Goal: Information Seeking & Learning: Learn about a topic

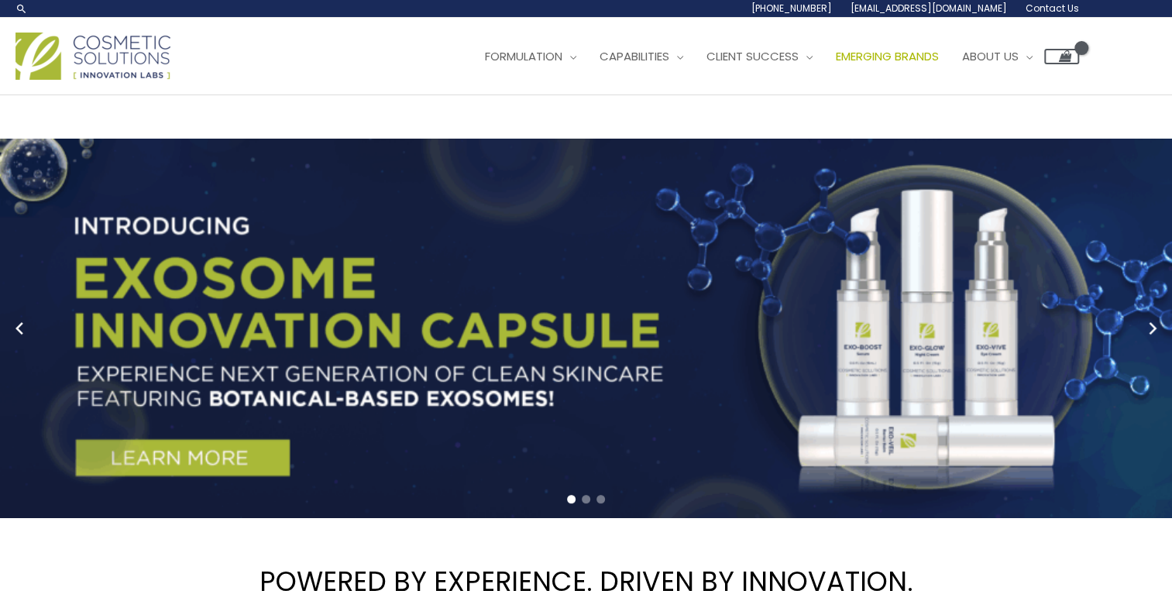
click at [836, 64] on span "Emerging Brands" at bounding box center [887, 56] width 103 height 16
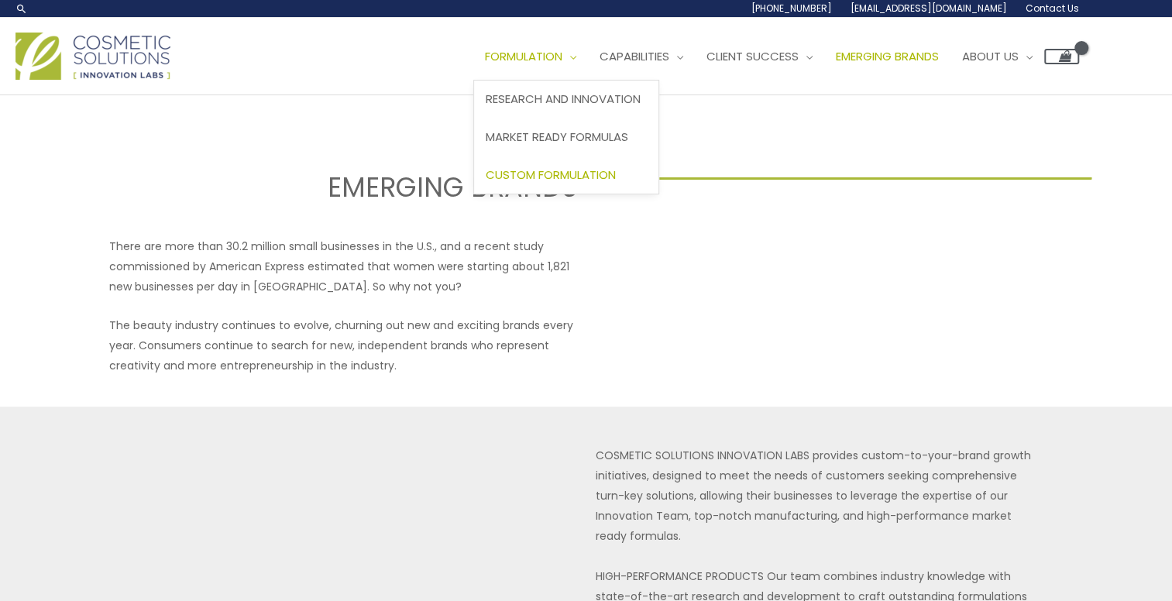
click at [486, 183] on span "Custom Formulation" at bounding box center [551, 175] width 130 height 16
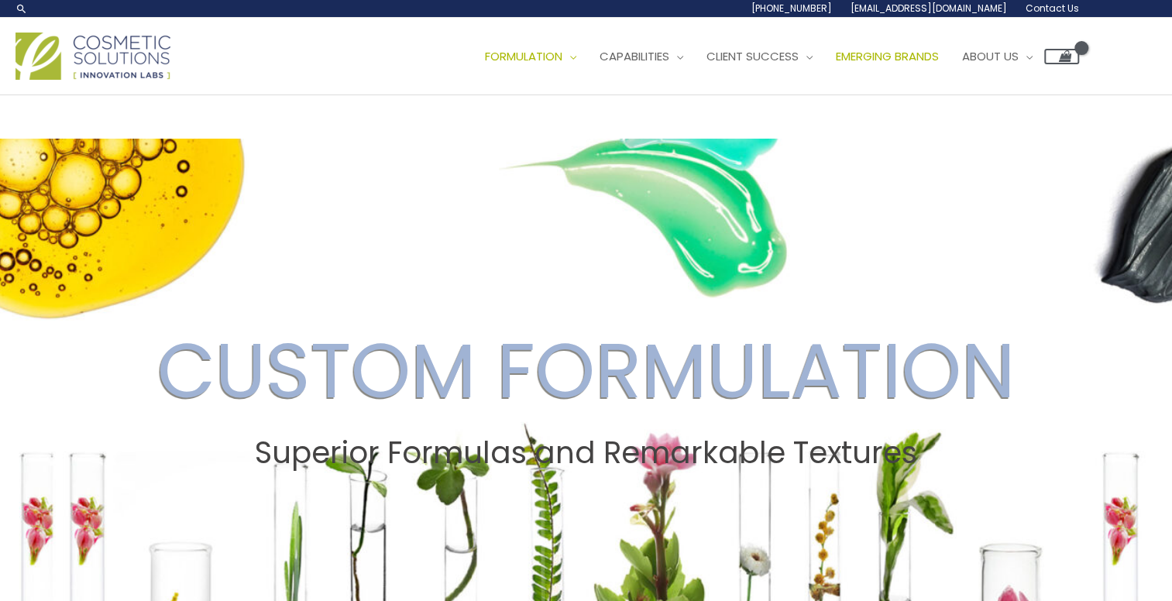
click at [836, 64] on span "Emerging Brands" at bounding box center [887, 56] width 103 height 16
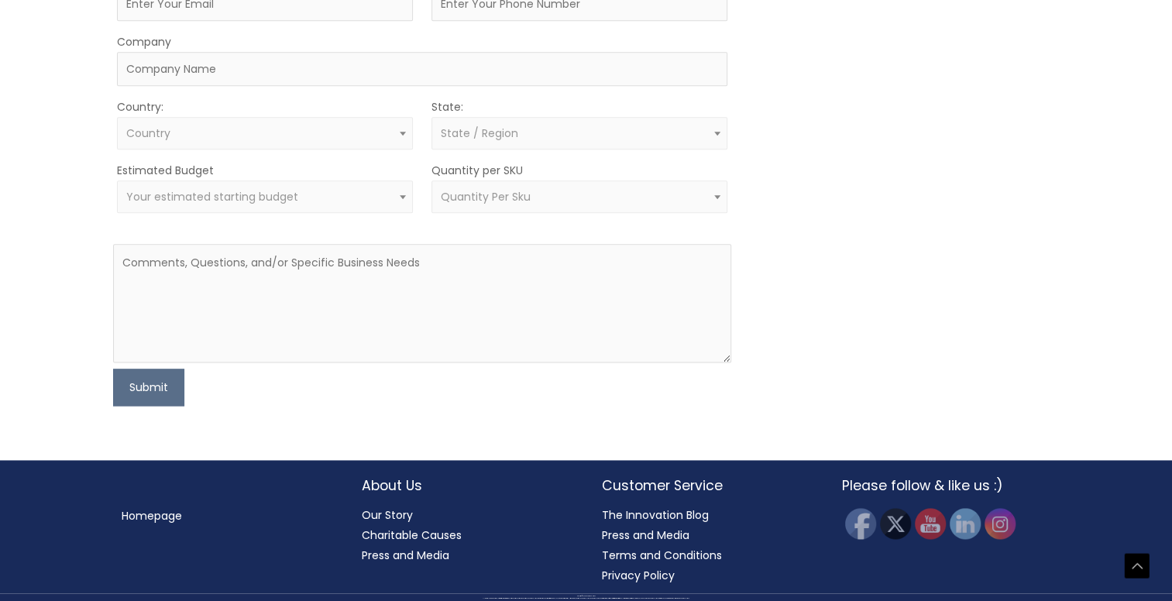
scroll to position [1162, 0]
